Goal: Information Seeking & Learning: Learn about a topic

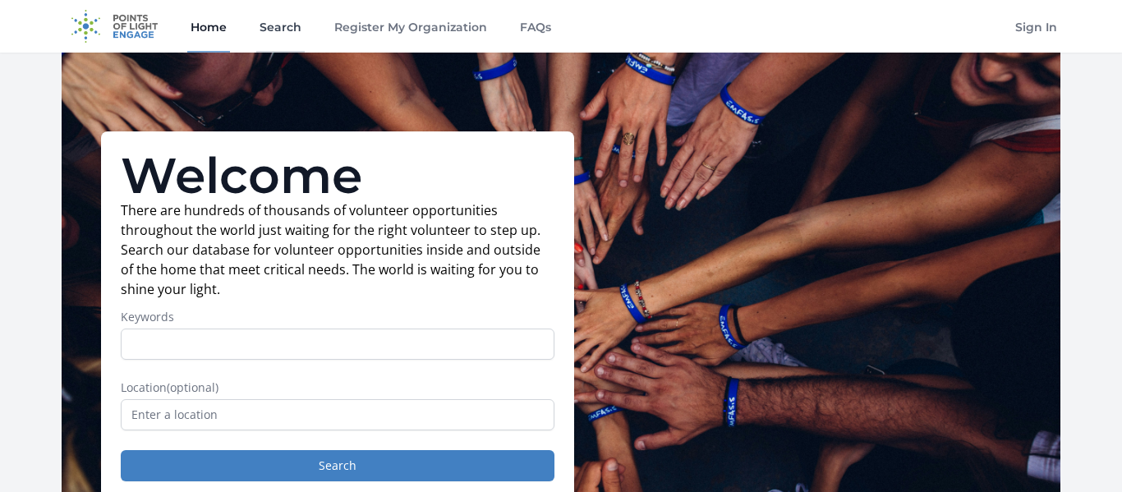
click at [274, 21] on link "Search" at bounding box center [280, 26] width 48 height 53
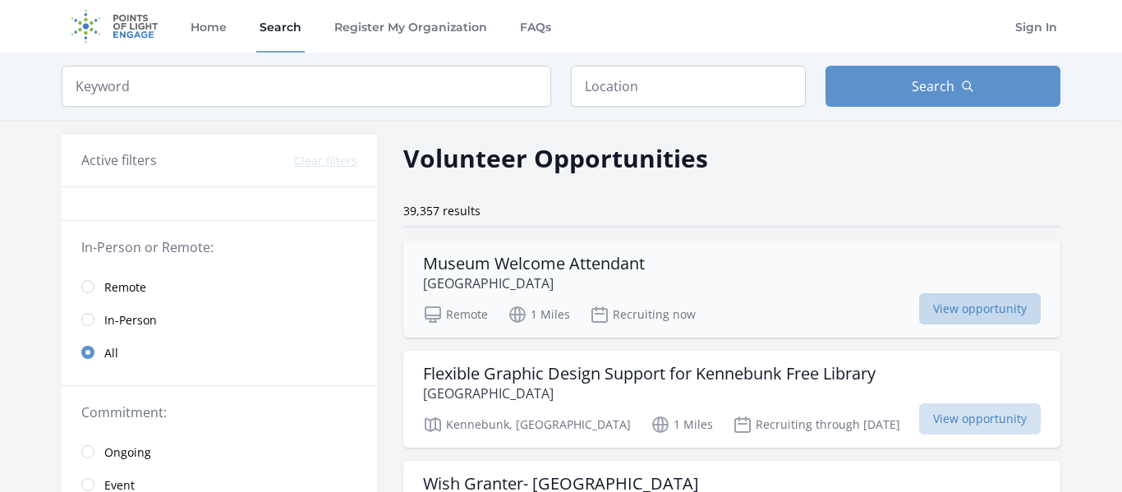
click at [919, 308] on span "View opportunity" at bounding box center [980, 308] width 122 height 31
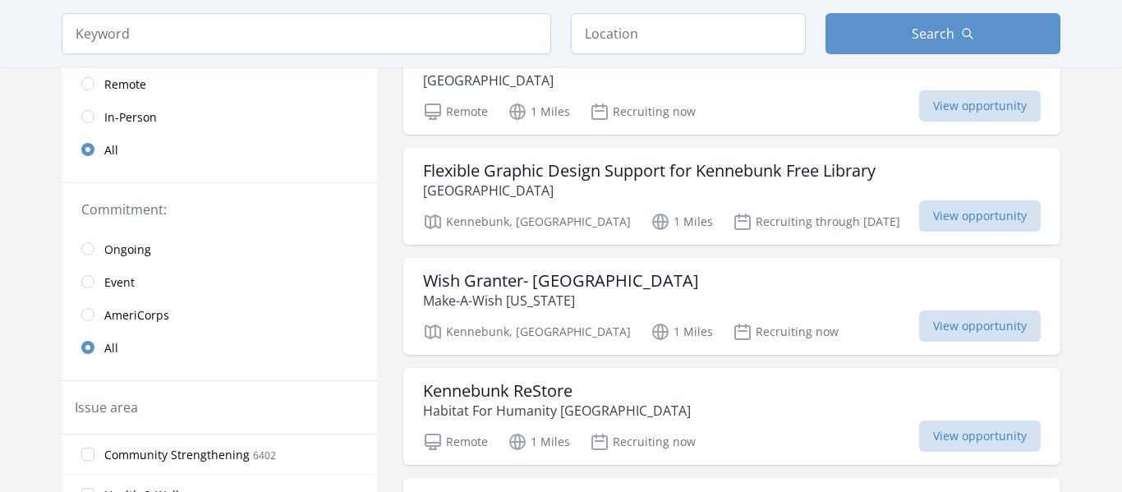
scroll to position [202, 0]
click at [919, 325] on span "View opportunity" at bounding box center [980, 326] width 122 height 31
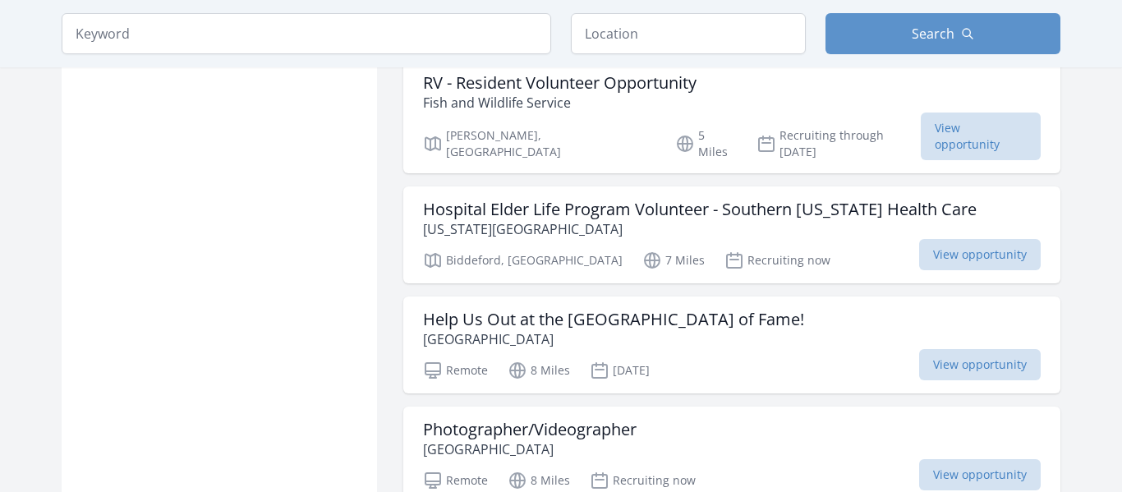
scroll to position [1840, 0]
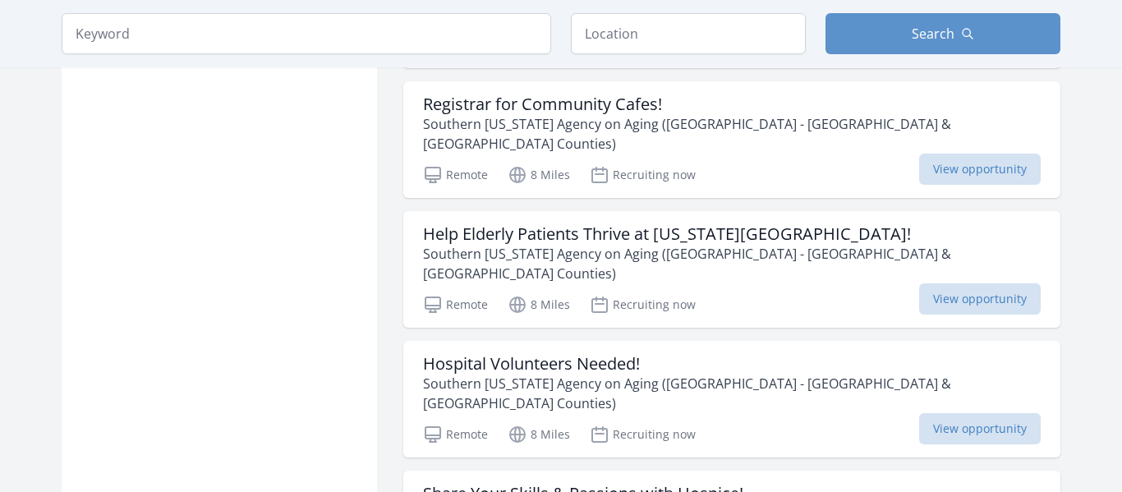
scroll to position [2987, 0]
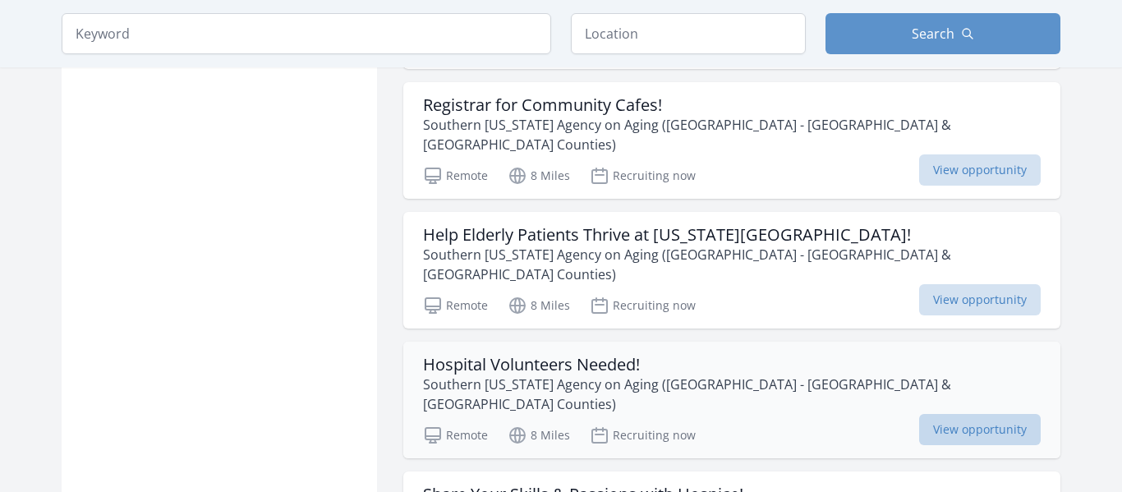
click at [919, 414] on span "View opportunity" at bounding box center [980, 429] width 122 height 31
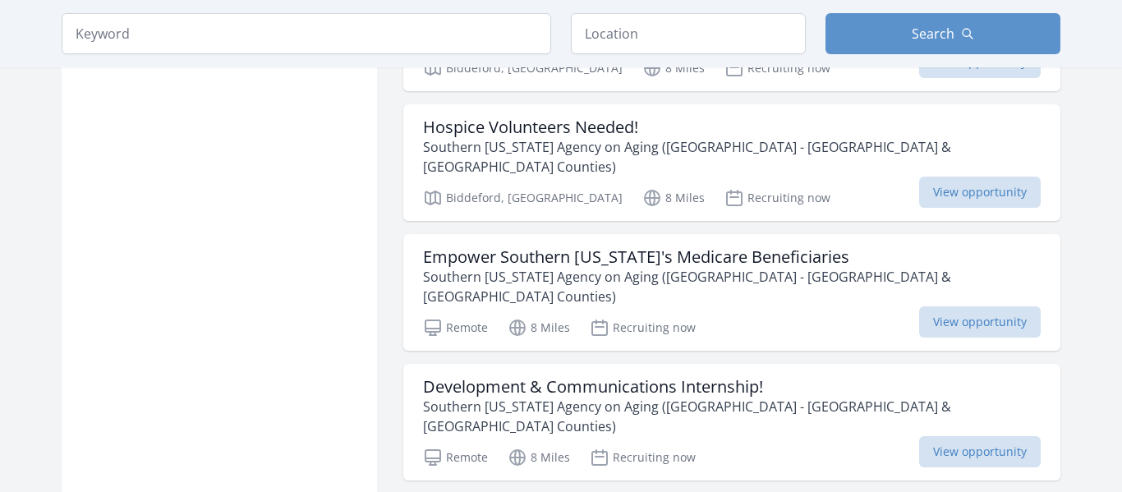
scroll to position [4010, 0]
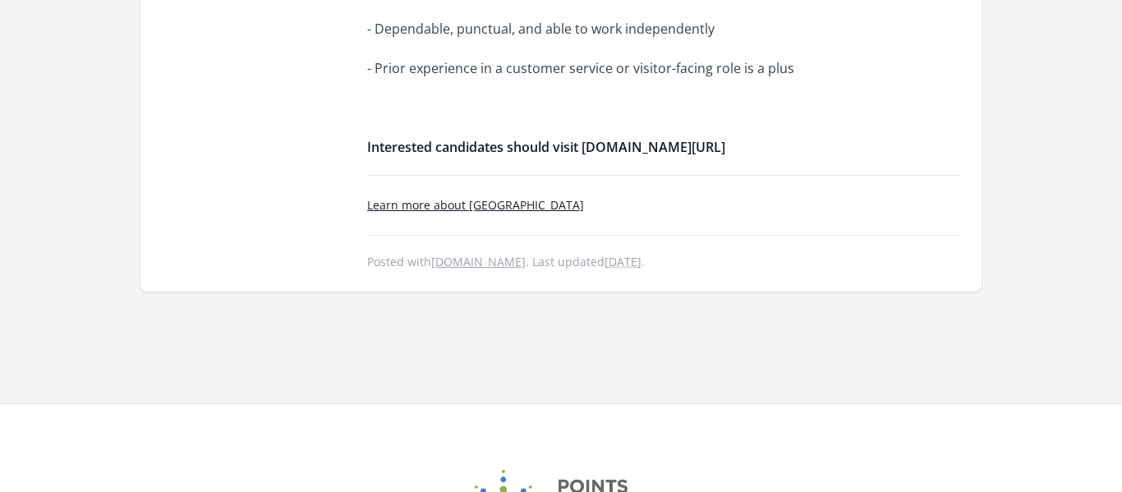
scroll to position [1212, 0]
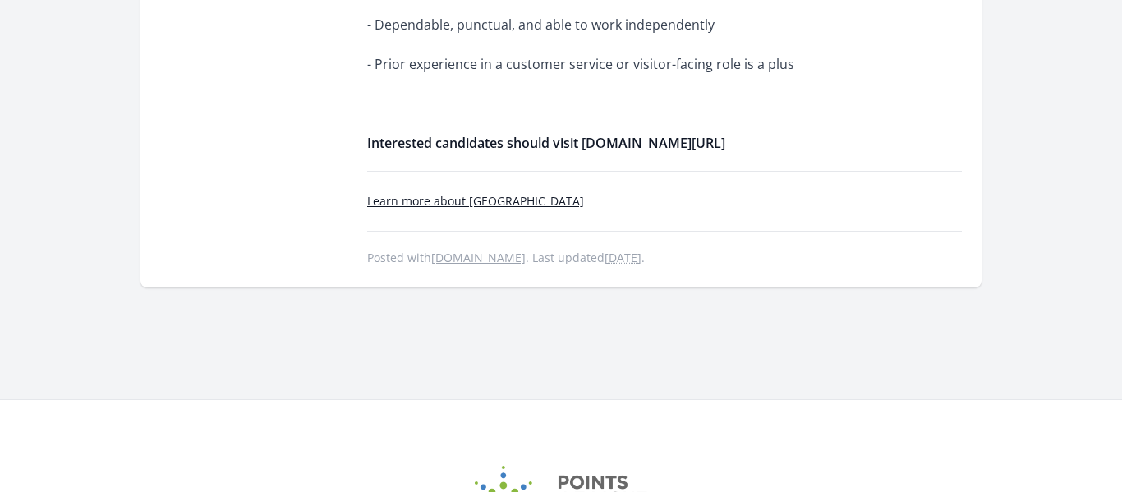
click at [529, 193] on link "Learn more about Brick Store Museum" at bounding box center [475, 201] width 217 height 16
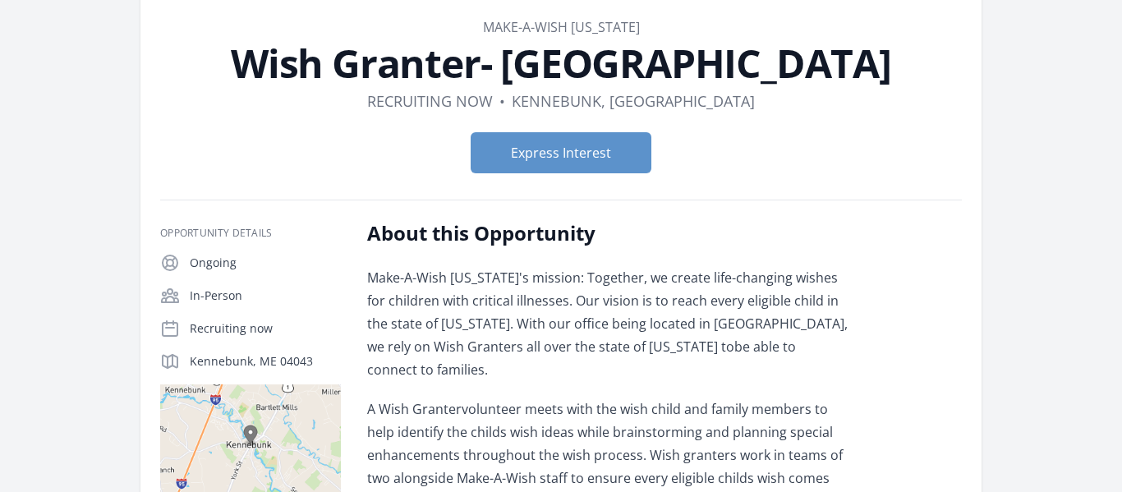
scroll to position [37, 0]
